Goal: Find specific page/section: Find specific page/section

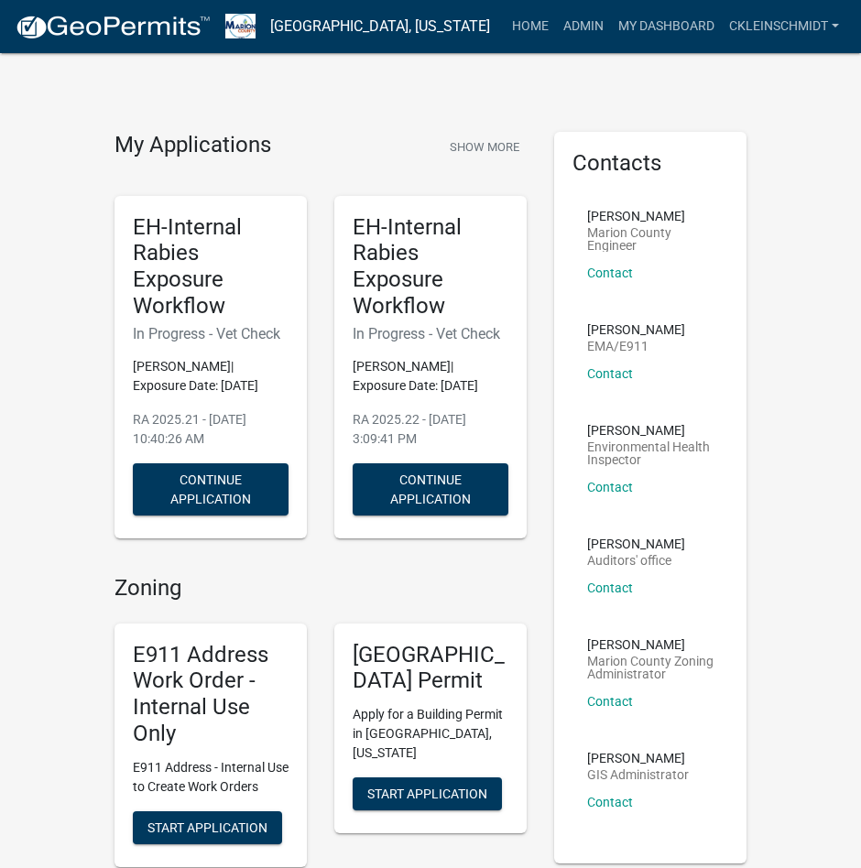
scroll to position [641, 0]
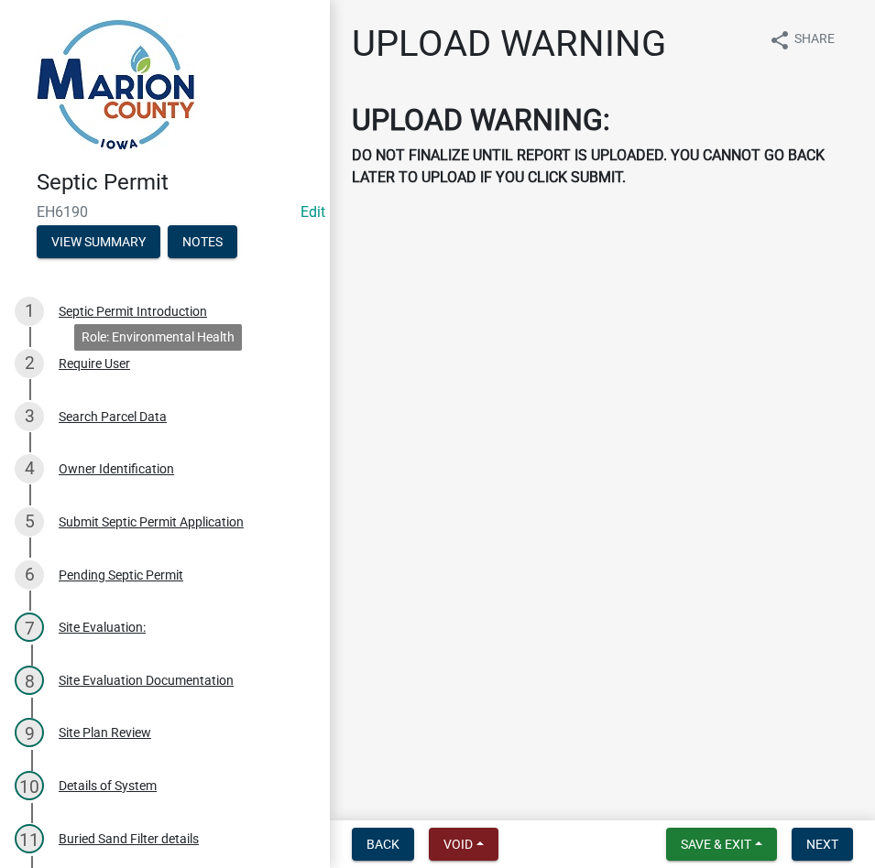
scroll to position [694, 0]
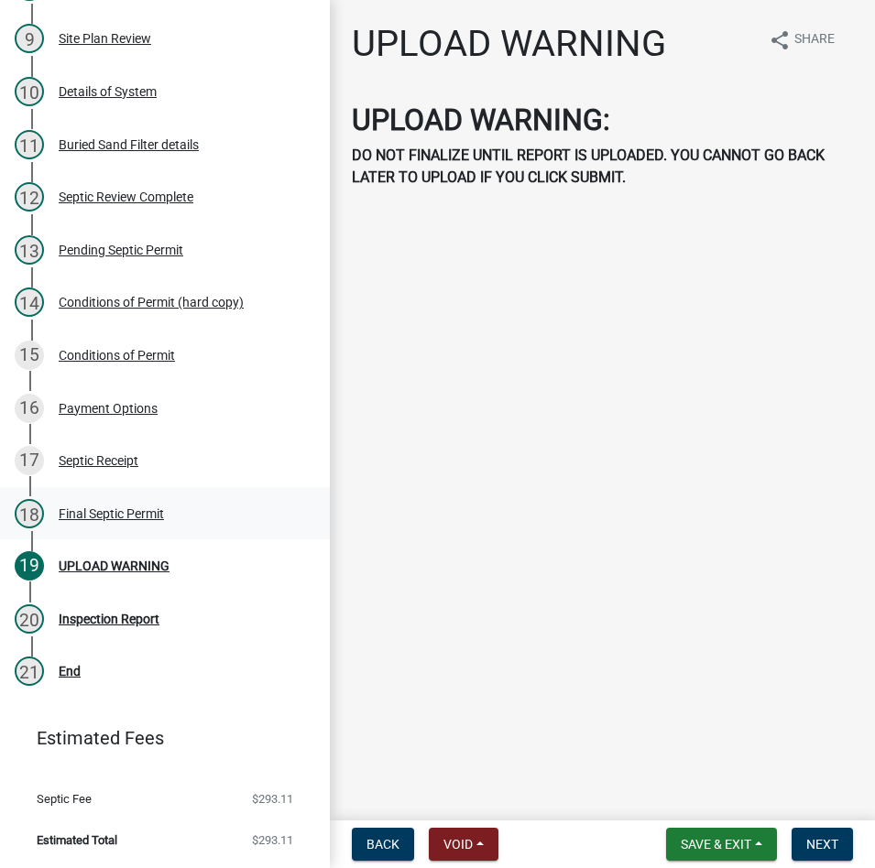
click at [119, 512] on div "Final Septic Permit" at bounding box center [111, 513] width 105 height 13
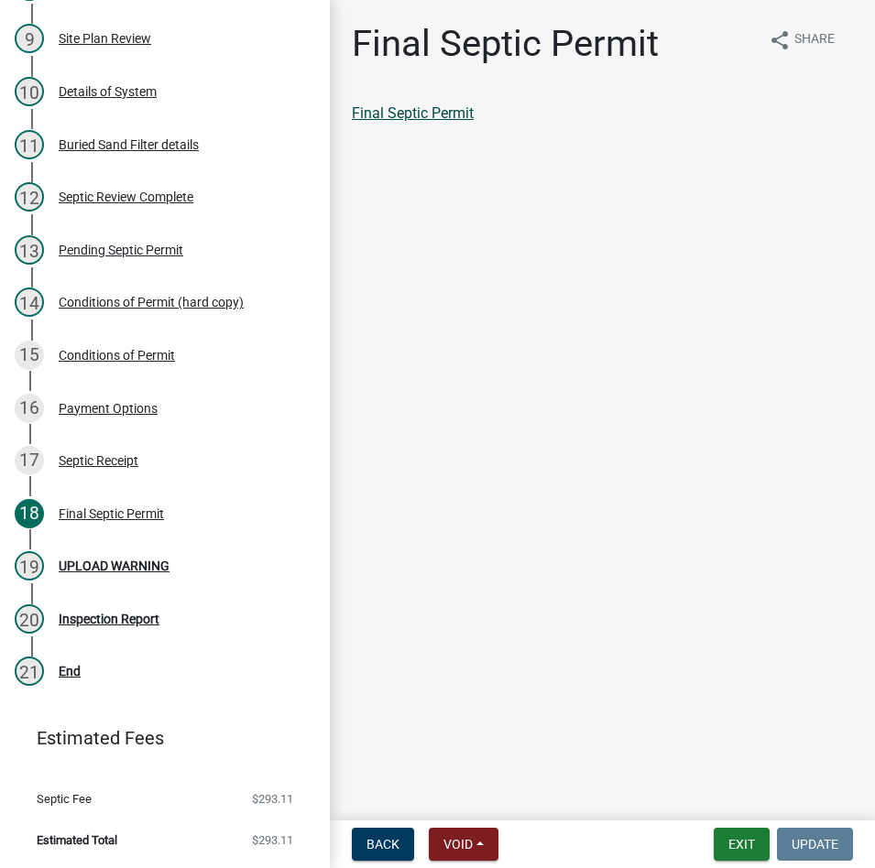
click at [391, 116] on link "Final Septic Permit" at bounding box center [413, 112] width 122 height 17
click at [719, 836] on button "Exit" at bounding box center [742, 844] width 56 height 33
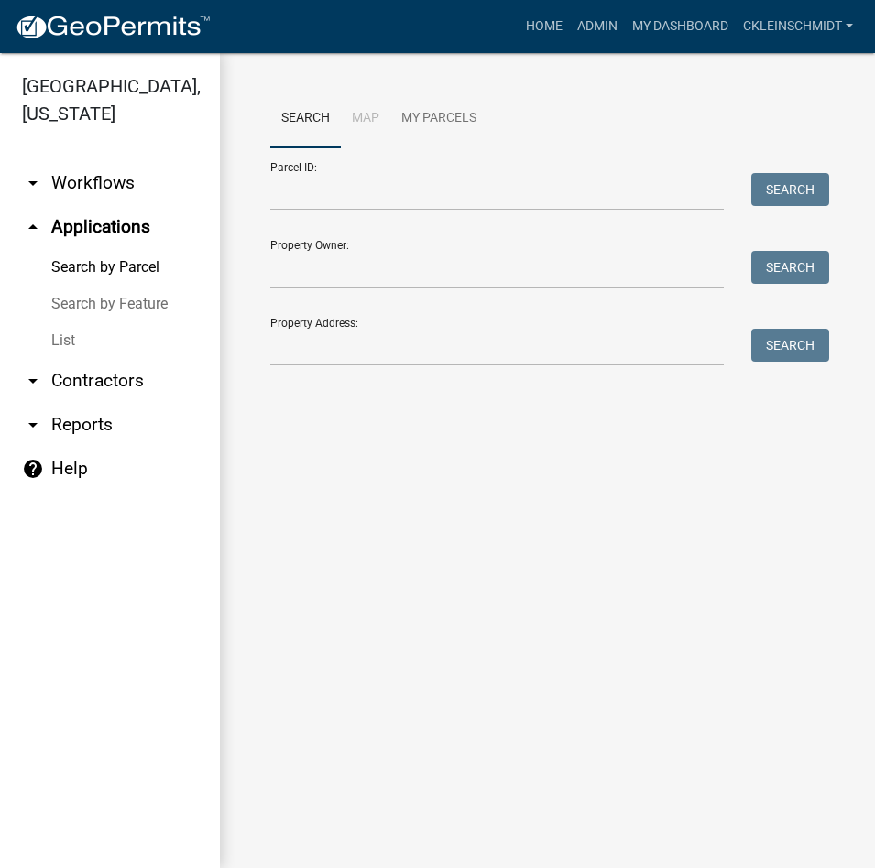
click at [130, 286] on link "Search by Feature" at bounding box center [110, 304] width 220 height 37
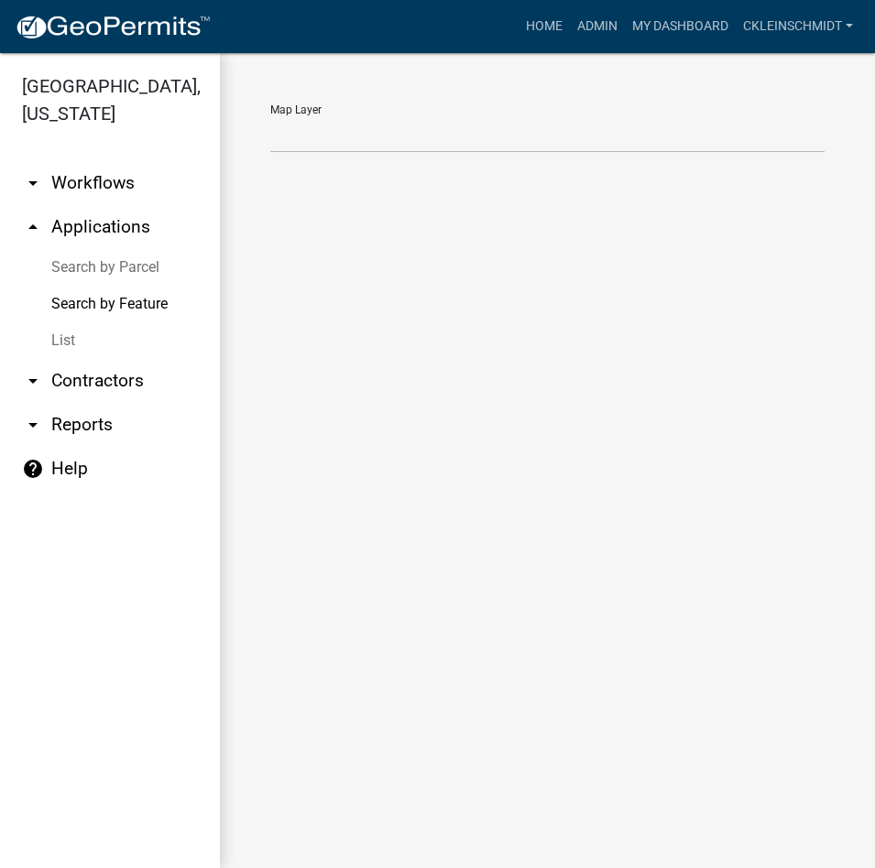
click at [82, 322] on link "List" at bounding box center [110, 340] width 220 height 37
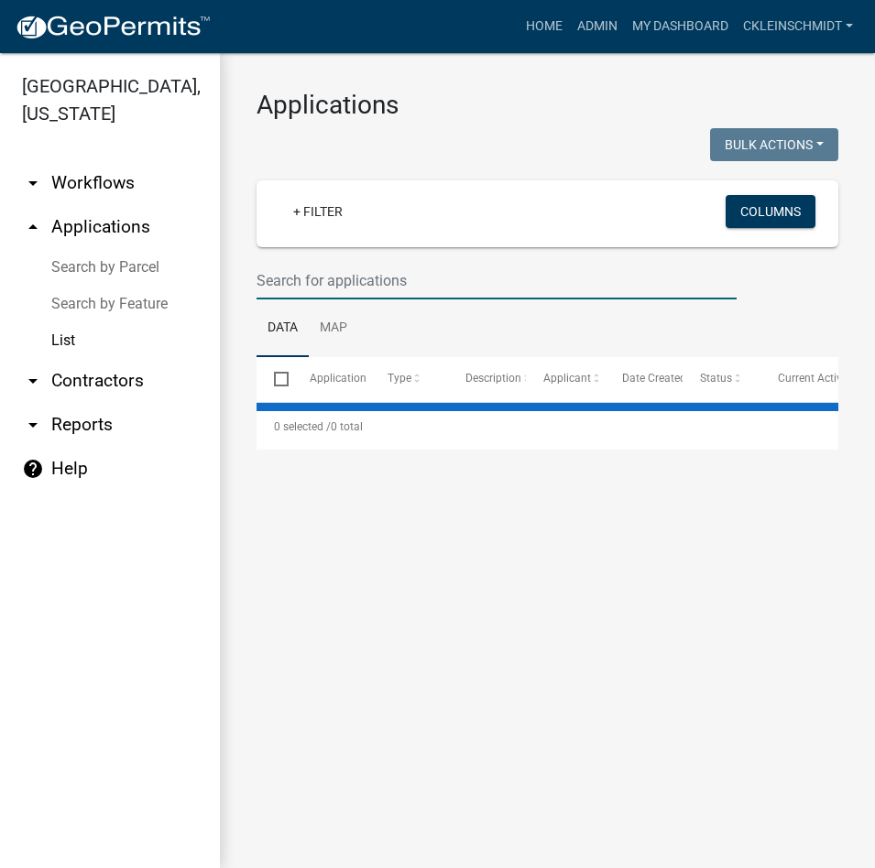
click at [304, 278] on input "text" at bounding box center [496, 281] width 480 height 38
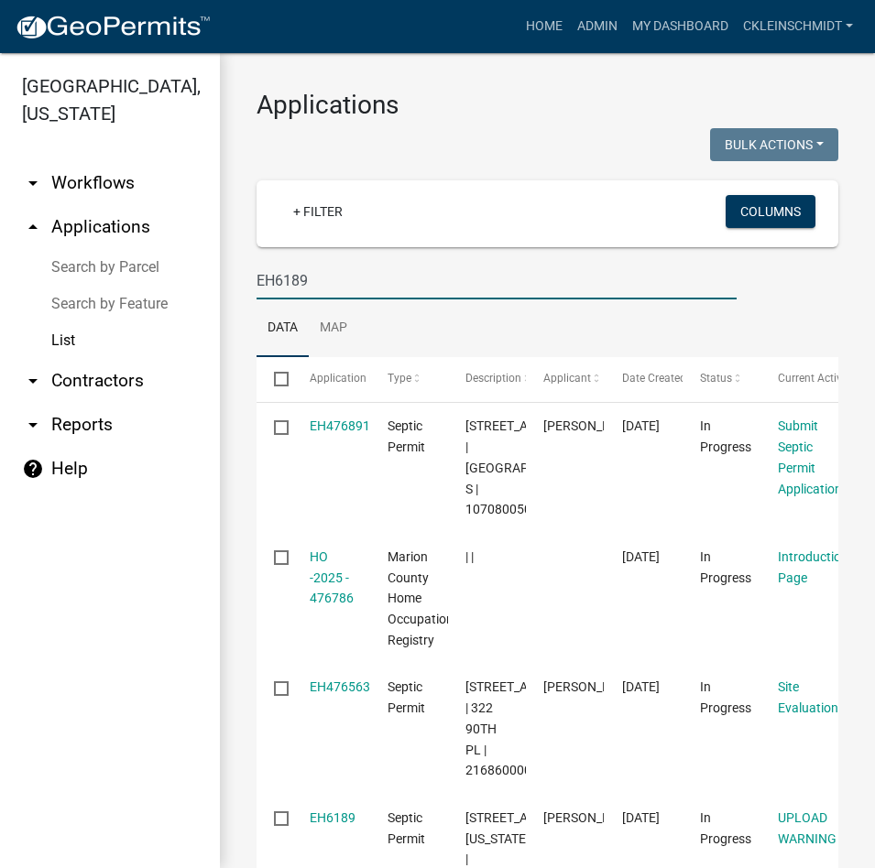
type input "EH6189"
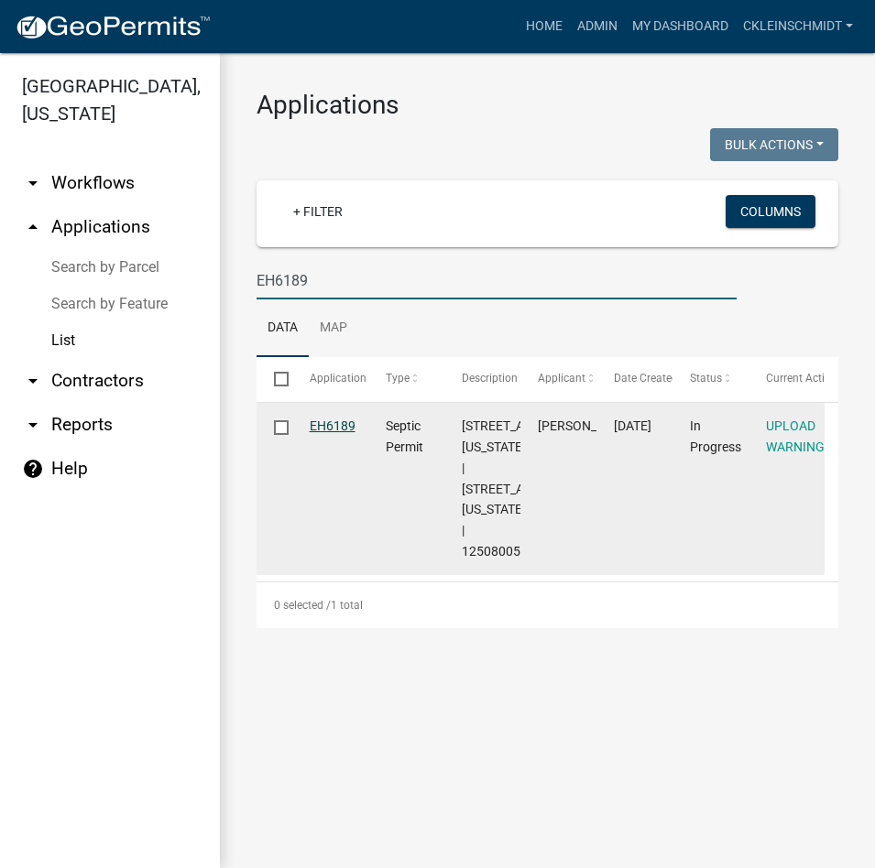
click at [333, 425] on link "EH6189" at bounding box center [333, 426] width 46 height 15
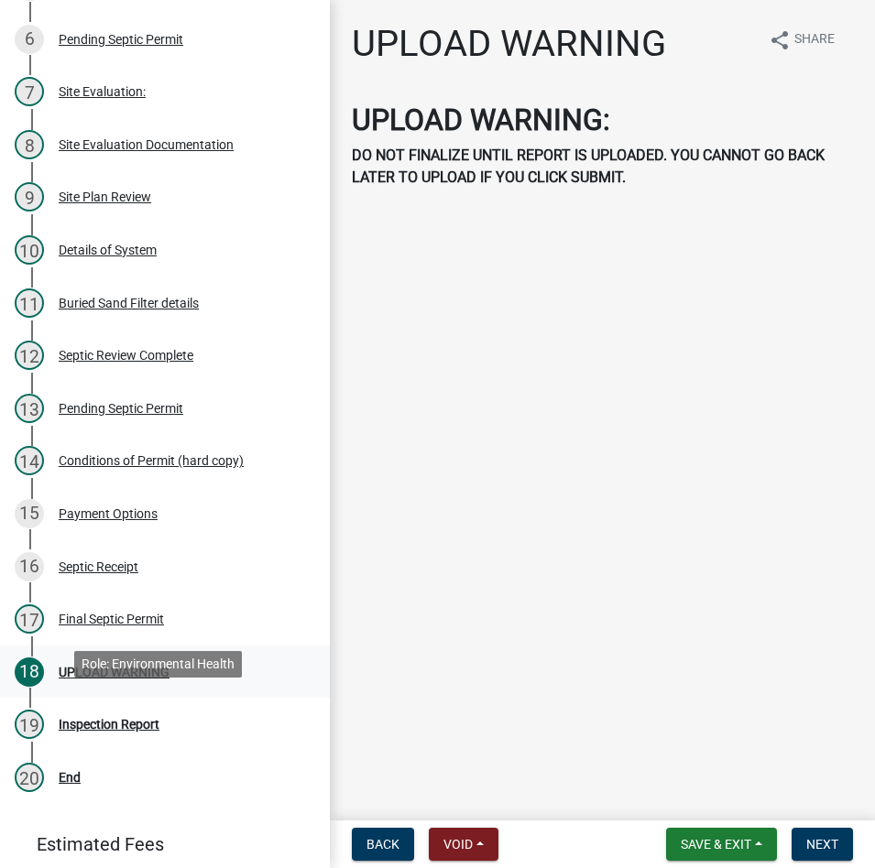
scroll to position [641, 0]
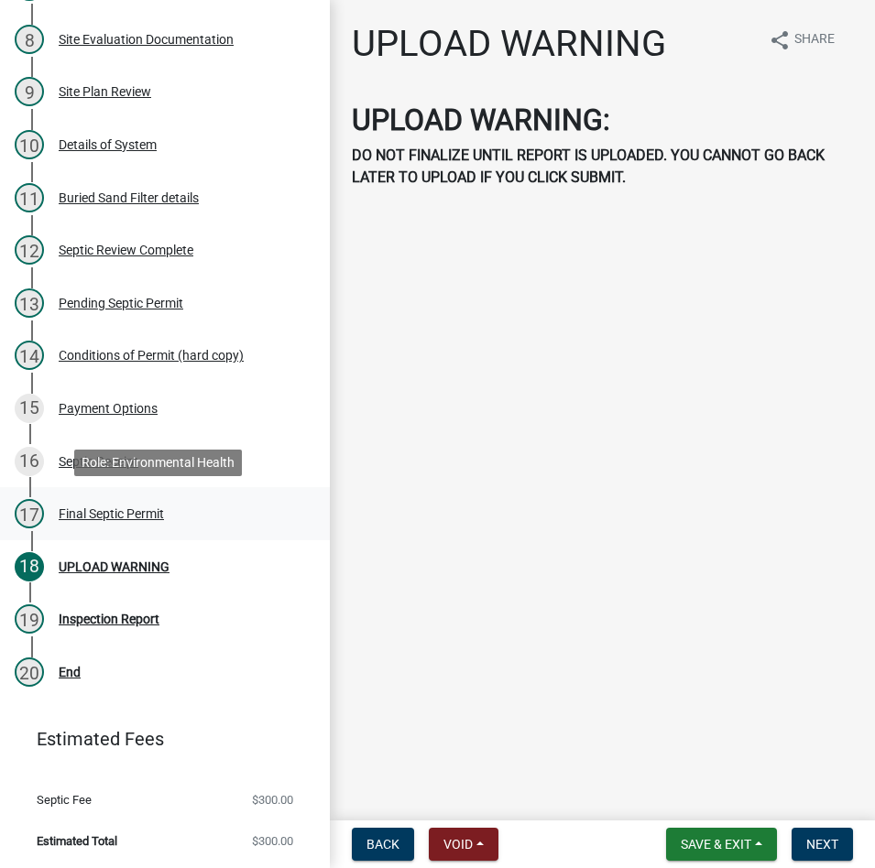
click at [93, 513] on div "Final Septic Permit" at bounding box center [111, 513] width 105 height 13
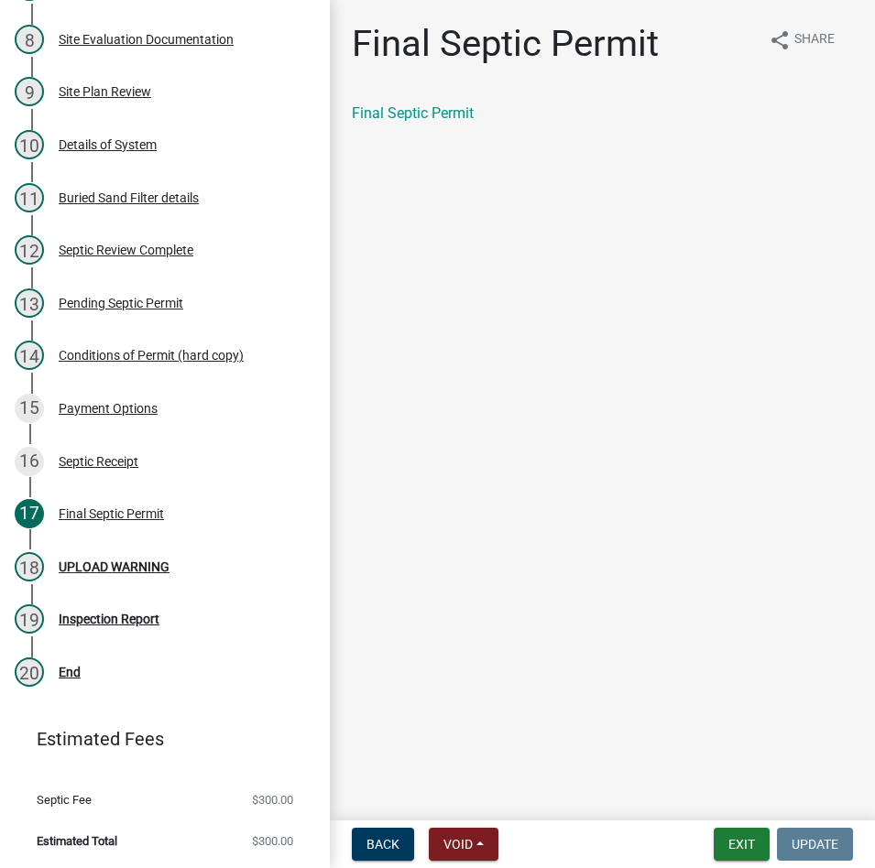
click at [413, 102] on div "Final Septic Permit share Share Final Septic Permit" at bounding box center [602, 89] width 529 height 134
click at [415, 110] on link "Final Septic Permit" at bounding box center [413, 112] width 122 height 17
